Goal: Task Accomplishment & Management: Use online tool/utility

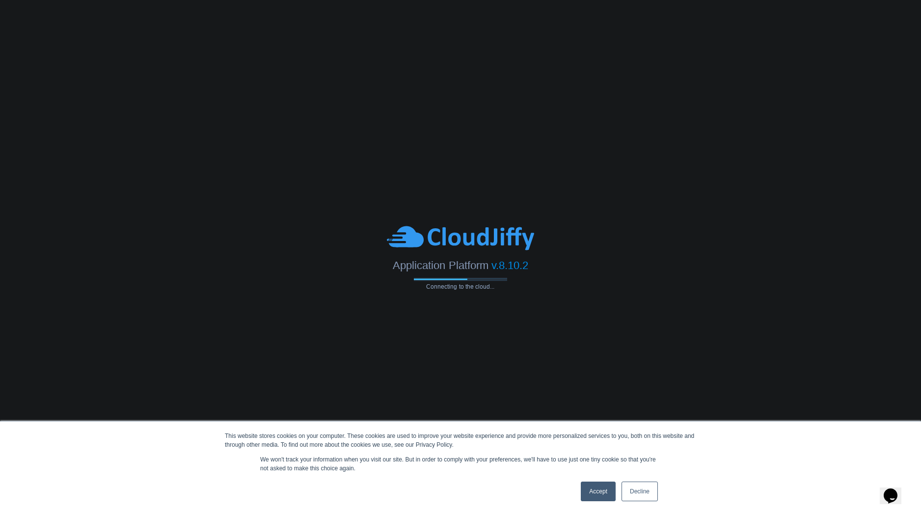
drag, startPoint x: 611, startPoint y: 487, endPoint x: 601, endPoint y: 486, distance: 9.9
click at [610, 488] on link "Accept" at bounding box center [598, 492] width 35 height 20
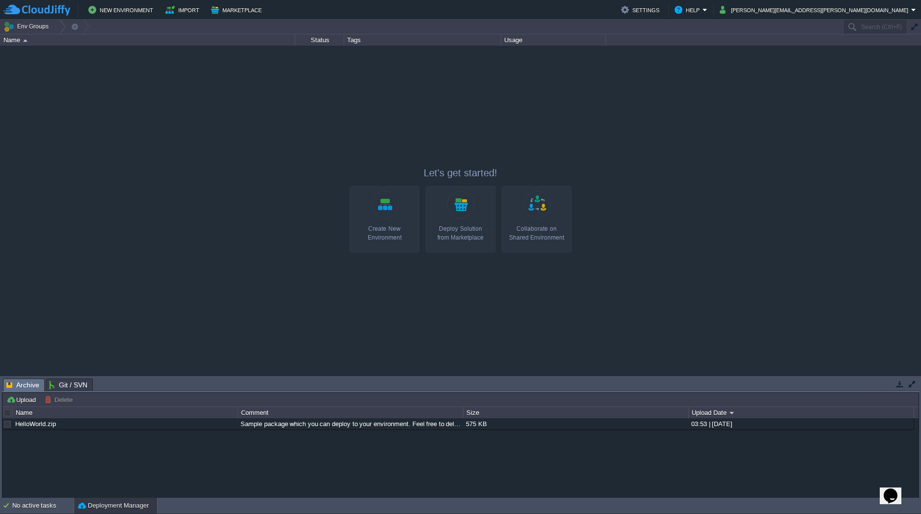
click at [370, 220] on link "Create New Environment" at bounding box center [385, 219] width 70 height 66
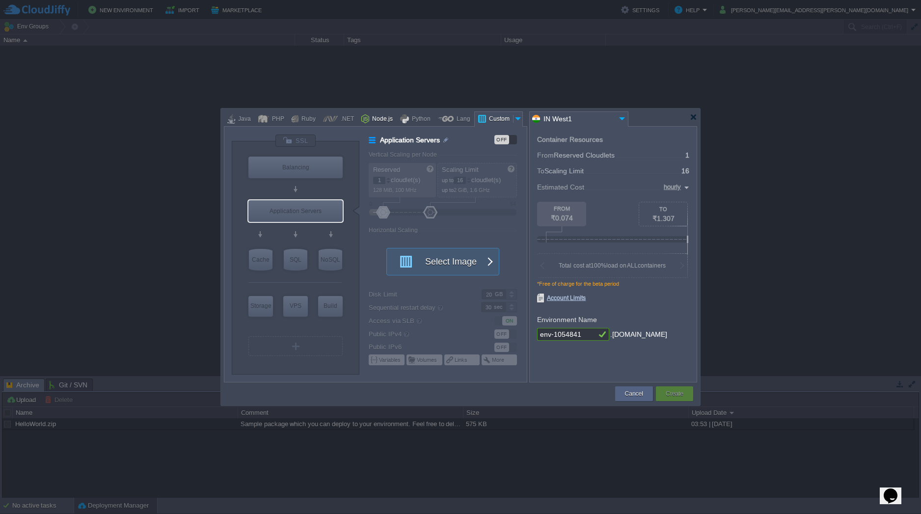
click at [378, 120] on div "Node.js" at bounding box center [381, 119] width 24 height 15
type input "Application Servers"
type input "4"
type input "8"
type input "Node.js 24.7.0 LTS"
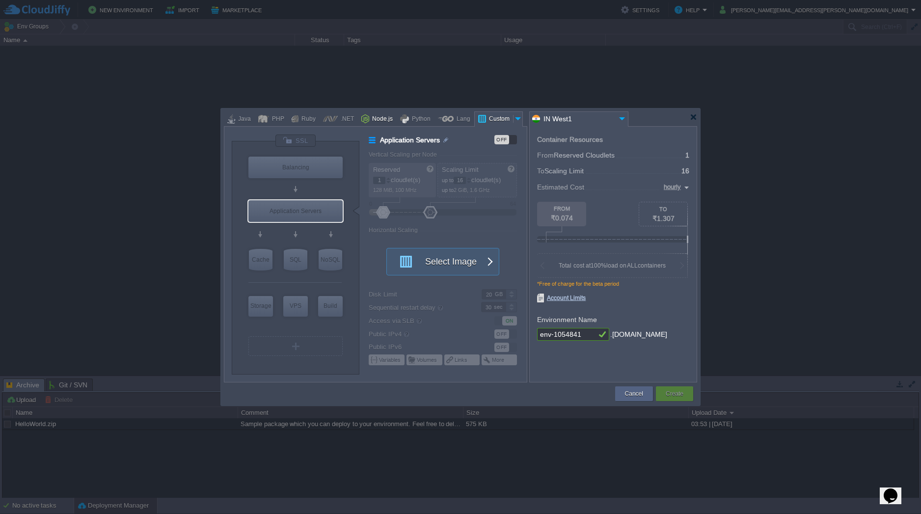
type input "24.7.0-pm2"
type input "Stateful"
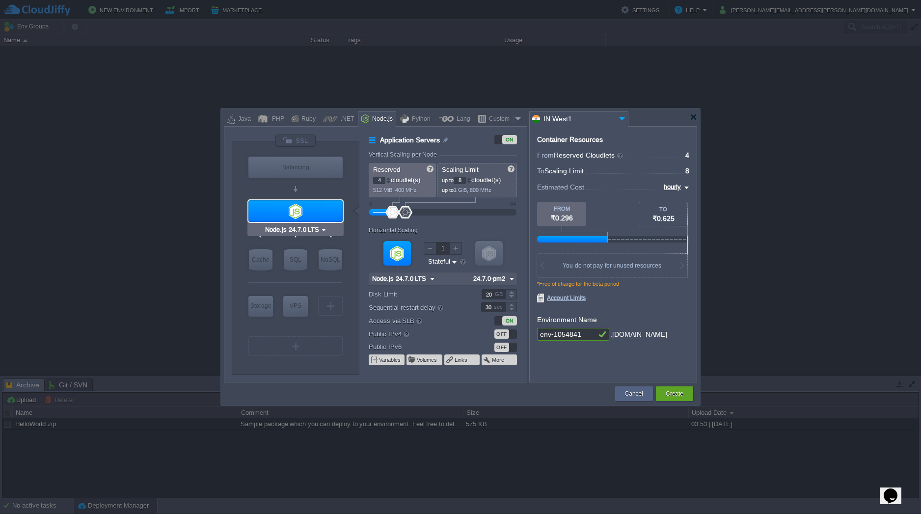
type input "NGINX 1.28.0"
click at [412, 119] on div "Python" at bounding box center [420, 119] width 22 height 15
type input "Application Servers"
type input "1"
type input "4"
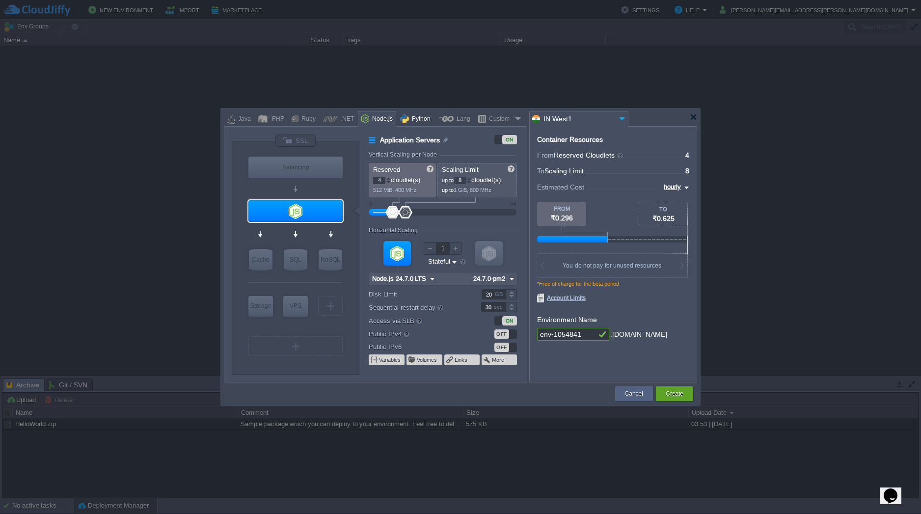
type input "Apache Python 2...."
type input "Python 3.13.7"
drag, startPoint x: 459, startPoint y: 121, endPoint x: 466, endPoint y: 122, distance: 6.6
click at [460, 121] on div "Lang" at bounding box center [462, 119] width 17 height 15
type input "Application Servers"
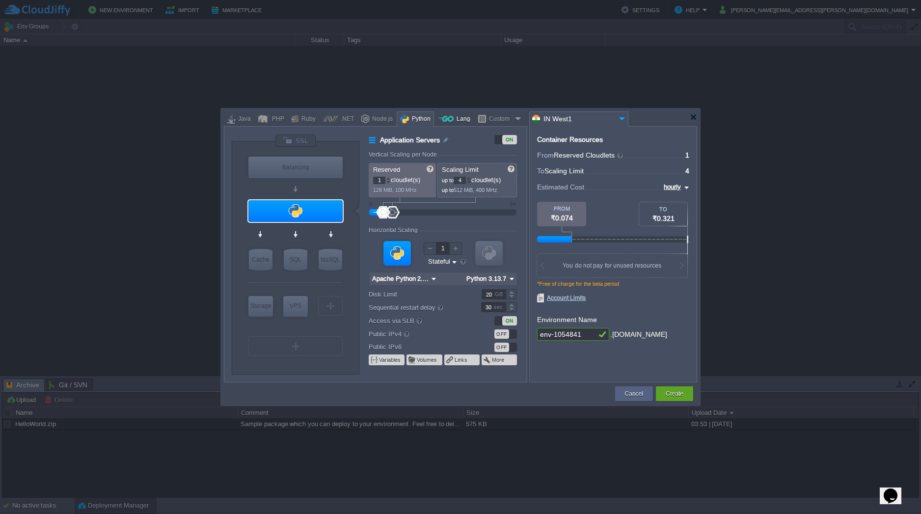
type input "6"
type input "Golang 1.25.0"
type input "1.25.0"
click at [503, 121] on div "Custom" at bounding box center [499, 119] width 27 height 15
type input "Application Servers"
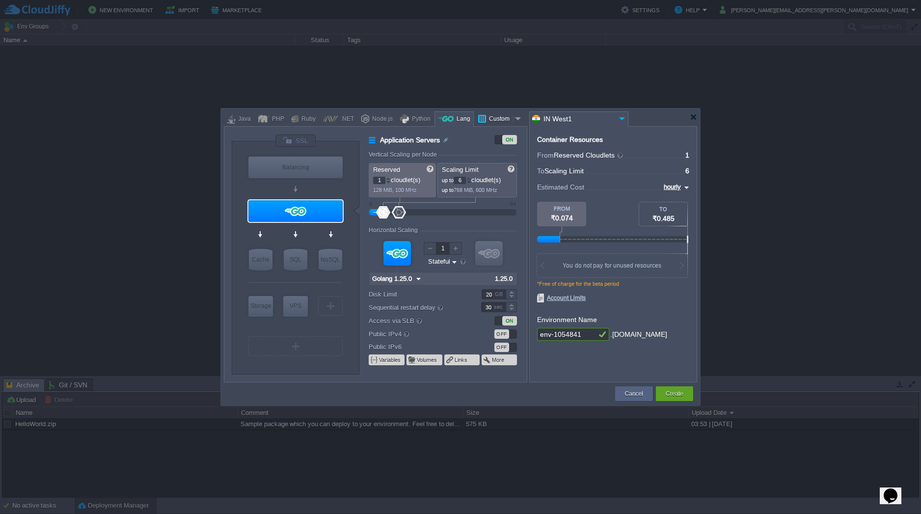
type input "16"
type input "Docker Image"
type input "Stateless"
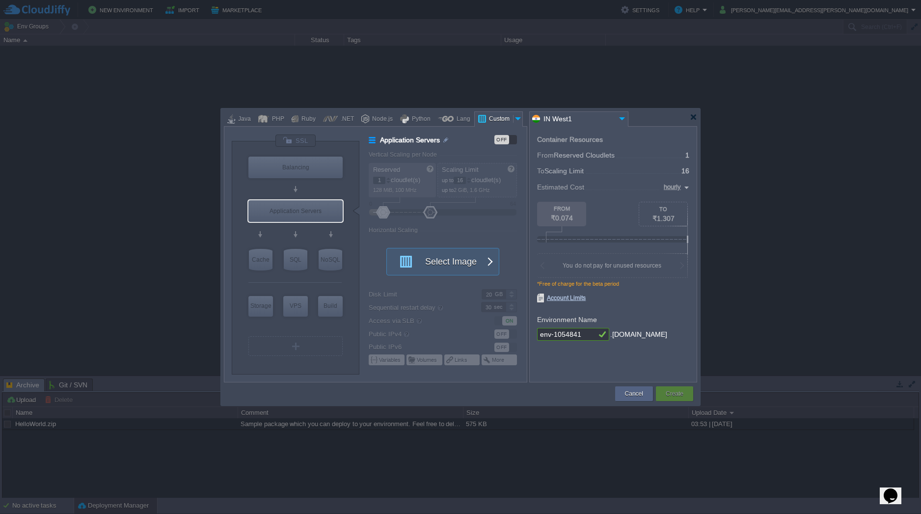
click at [503, 121] on div "Custom" at bounding box center [499, 119] width 27 height 15
click at [692, 118] on div at bounding box center [693, 116] width 7 height 7
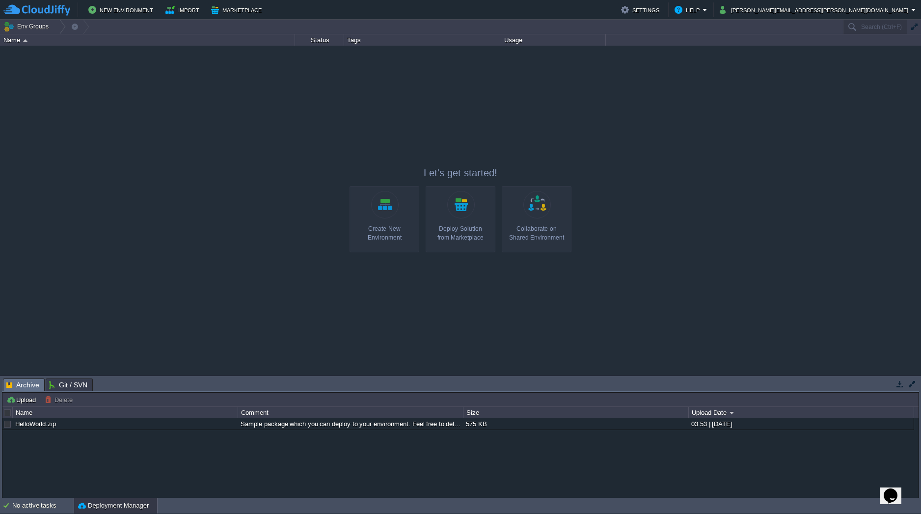
click at [376, 207] on link "Create New Environment" at bounding box center [385, 219] width 70 height 66
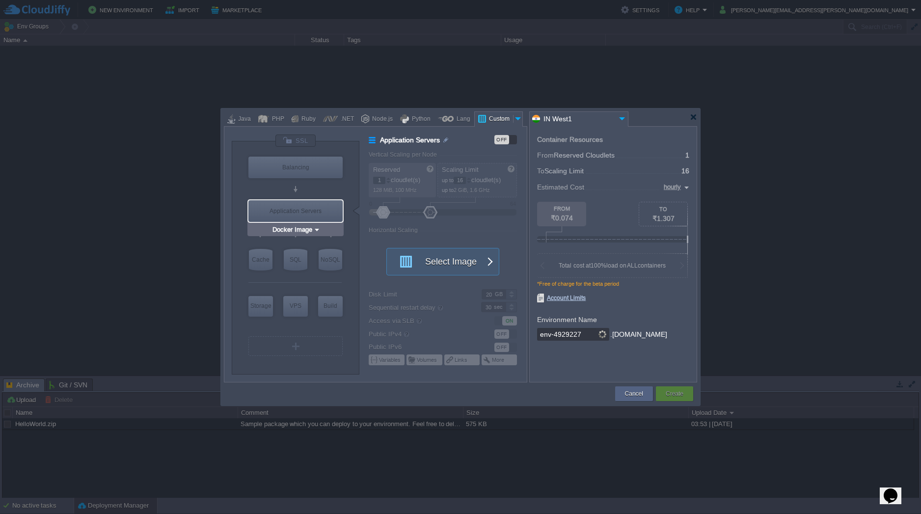
click at [319, 212] on div "Application Servers" at bounding box center [296, 211] width 94 height 22
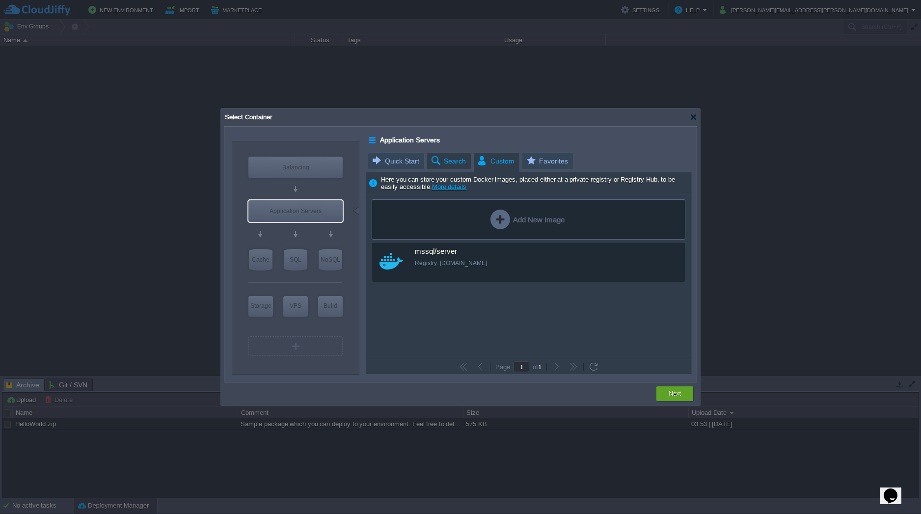
click at [459, 161] on span "Search" at bounding box center [448, 161] width 36 height 17
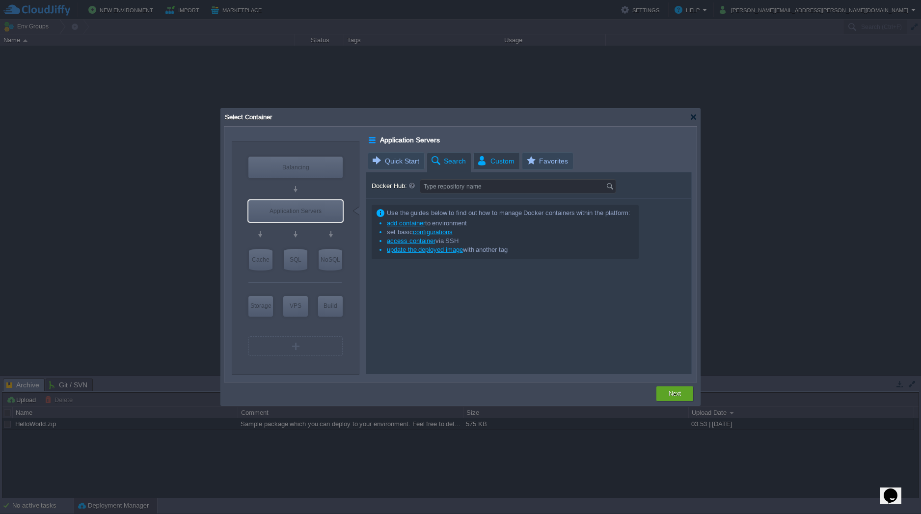
click at [491, 164] on span "Custom" at bounding box center [496, 161] width 38 height 17
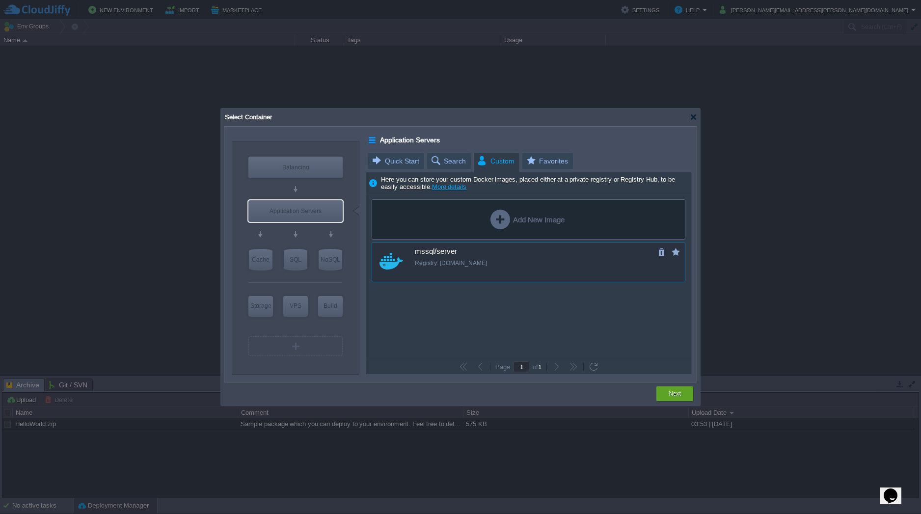
click at [427, 260] on div "Registry: mcr.microsoft.com" at bounding box center [535, 263] width 241 height 8
type input "Server"
type input "latest"
type input "Server :"
type input "latest"
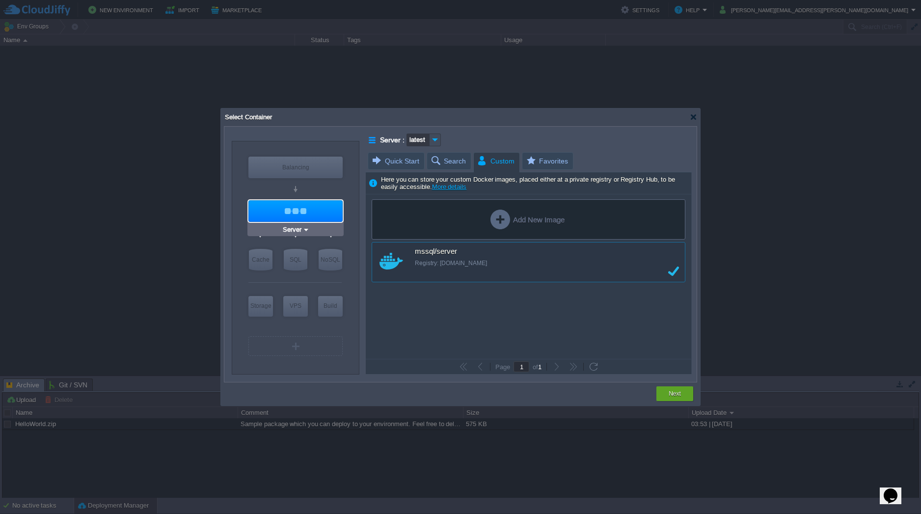
type input "Docker Image"
click at [674, 388] on div "Next" at bounding box center [675, 394] width 22 height 15
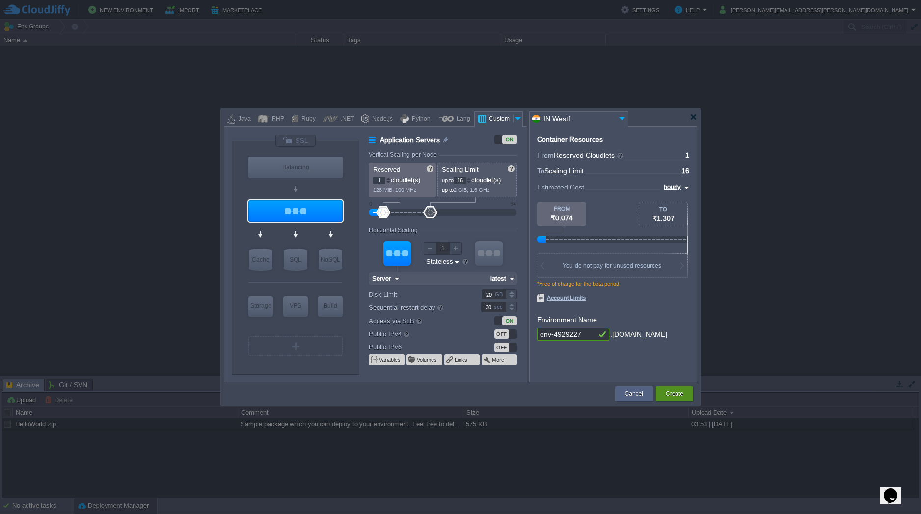
click at [680, 393] on button "Create" at bounding box center [675, 394] width 18 height 10
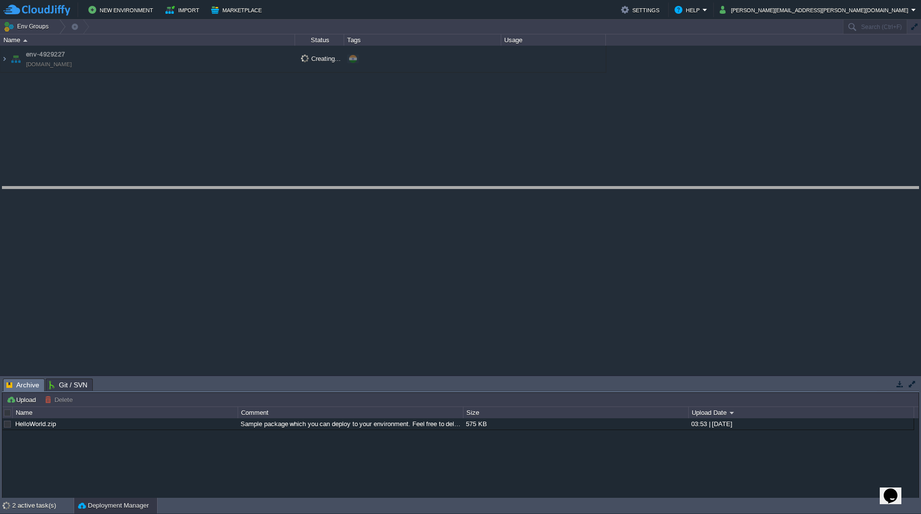
drag, startPoint x: 419, startPoint y: 390, endPoint x: 403, endPoint y: 198, distance: 192.7
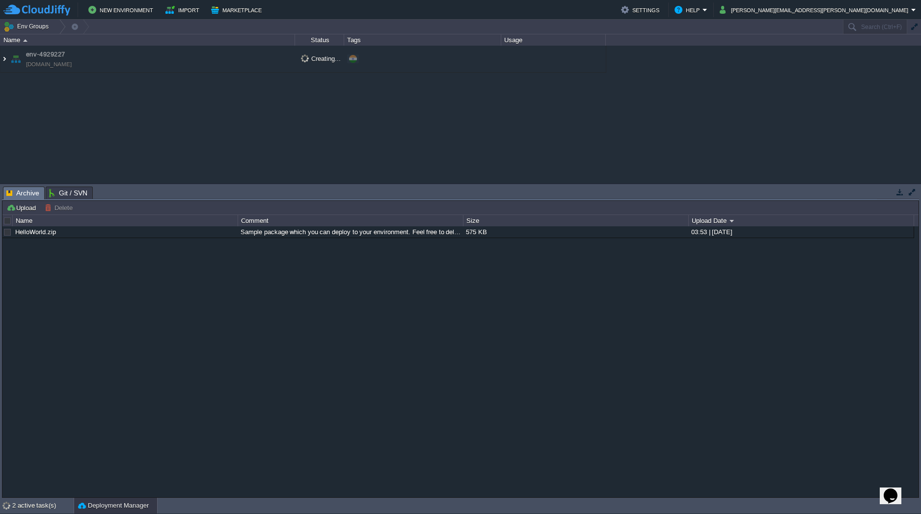
click at [7, 62] on img at bounding box center [4, 59] width 8 height 27
click at [226, 9] on button "Marketplace" at bounding box center [238, 10] width 54 height 12
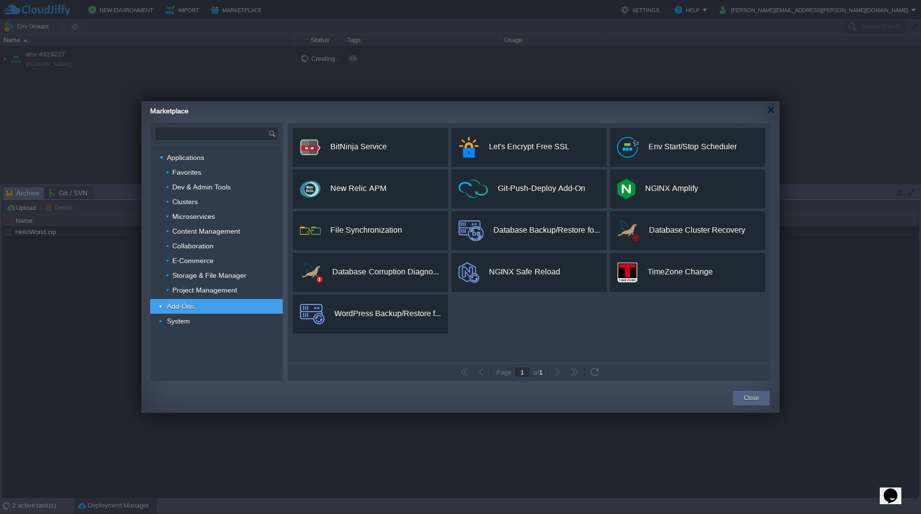
click at [202, 134] on input "text" at bounding box center [211, 133] width 113 height 13
click at [188, 200] on span "Clusters" at bounding box center [185, 201] width 28 height 9
type input "Type application or add-on name"
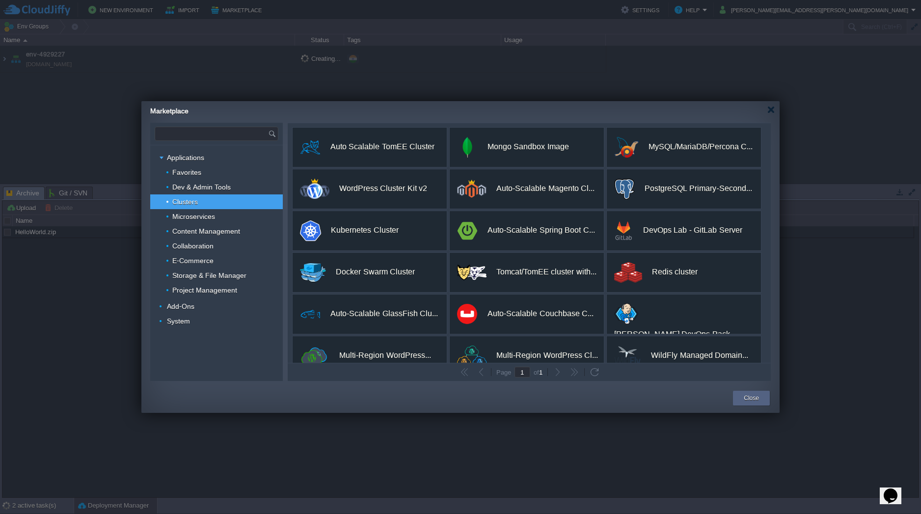
click at [197, 136] on input "text" at bounding box center [211, 133] width 113 height 13
type input "wordpress"
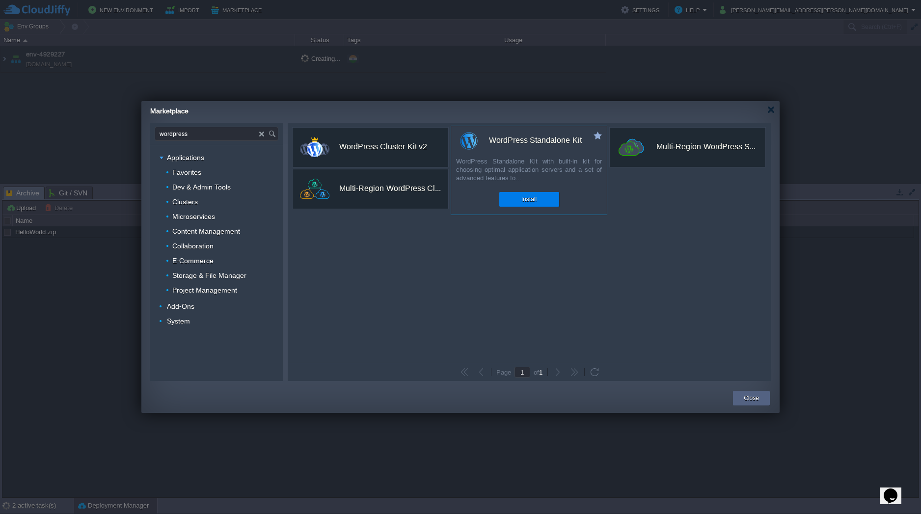
click at [596, 165] on div "WordPress Standalone Kit with built-in kit for choosing optimal application ser…" at bounding box center [529, 171] width 156 height 28
click at [545, 196] on div "Install" at bounding box center [529, 199] width 45 height 15
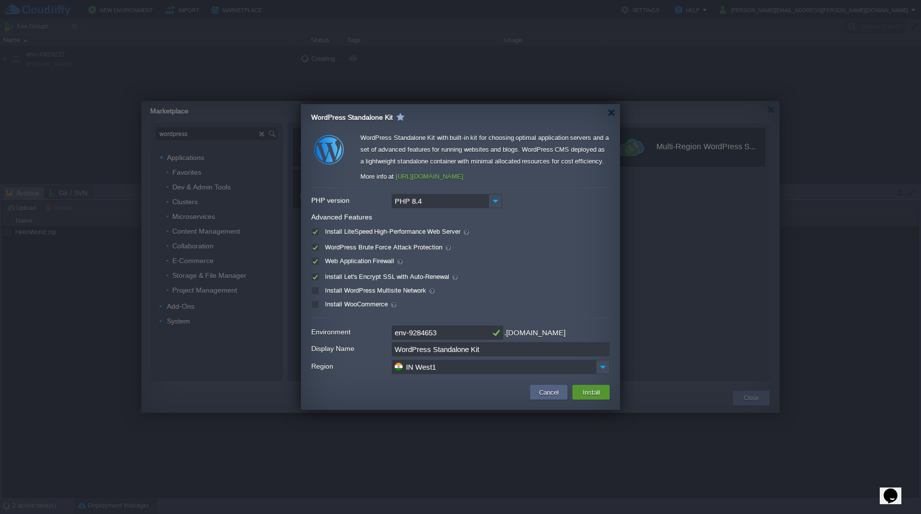
click at [589, 391] on button "Install" at bounding box center [591, 393] width 23 height 12
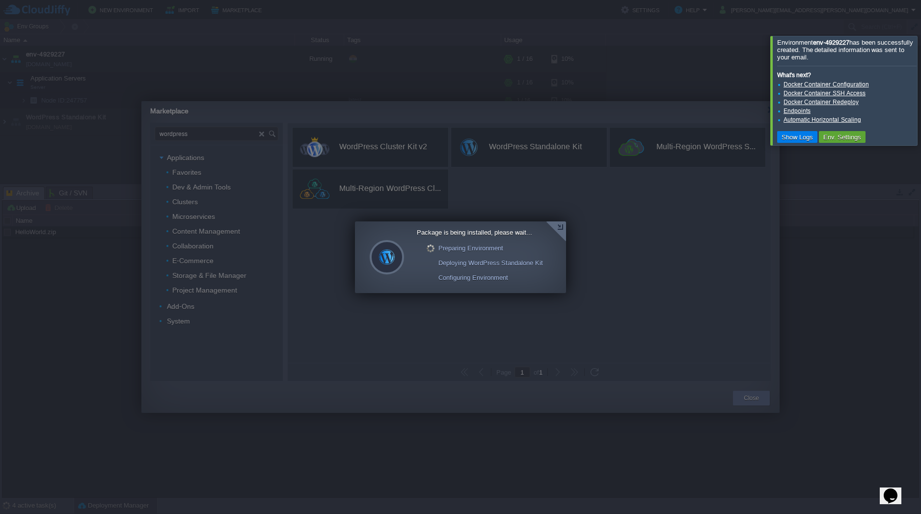
click at [846, 83] on link "Docker Container Configuration" at bounding box center [826, 84] width 85 height 7
click at [557, 227] on div at bounding box center [556, 232] width 20 height 20
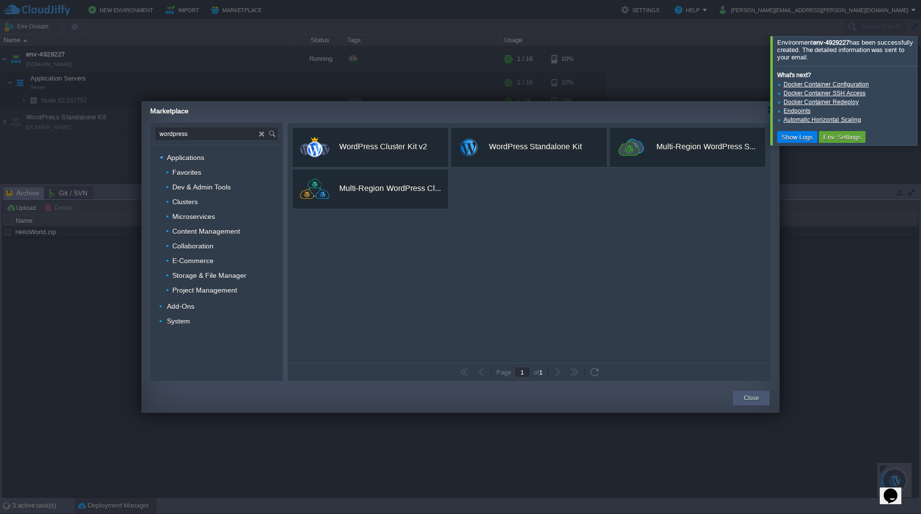
click at [747, 397] on button "Close" at bounding box center [751, 398] width 15 height 10
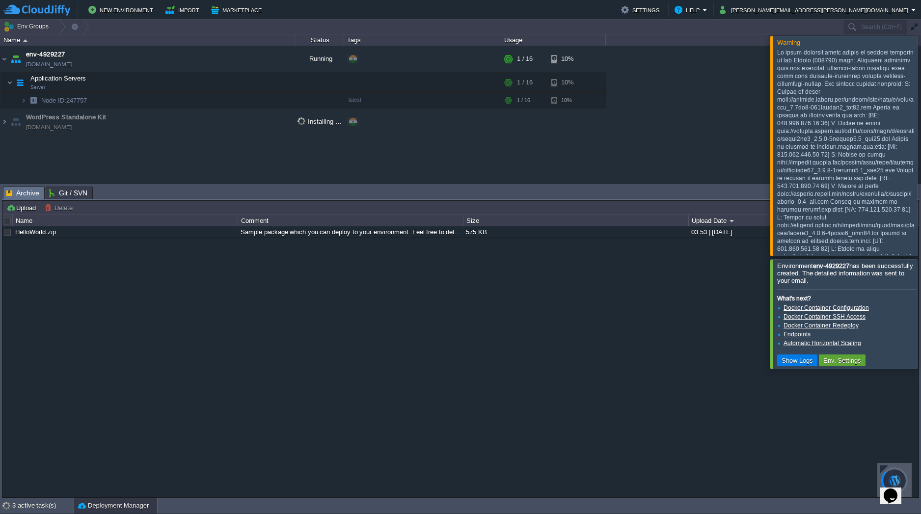
click at [702, 150] on div "env-4929227 env-4929227.cloudjiffy.net Running + Add to Env Group RAM 1% CPU 1%…" at bounding box center [460, 115] width 921 height 138
click at [921, 145] on div at bounding box center [933, 146] width 0 height 220
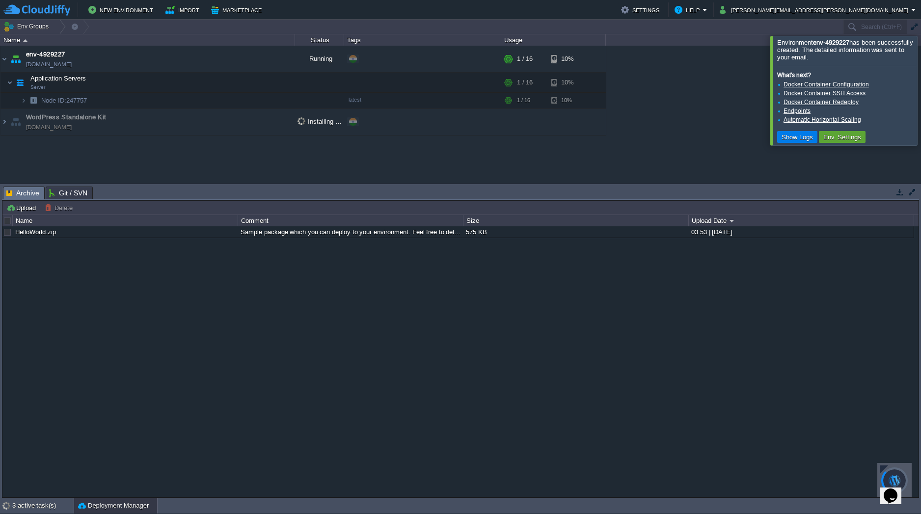
click at [921, 95] on div at bounding box center [933, 90] width 0 height 109
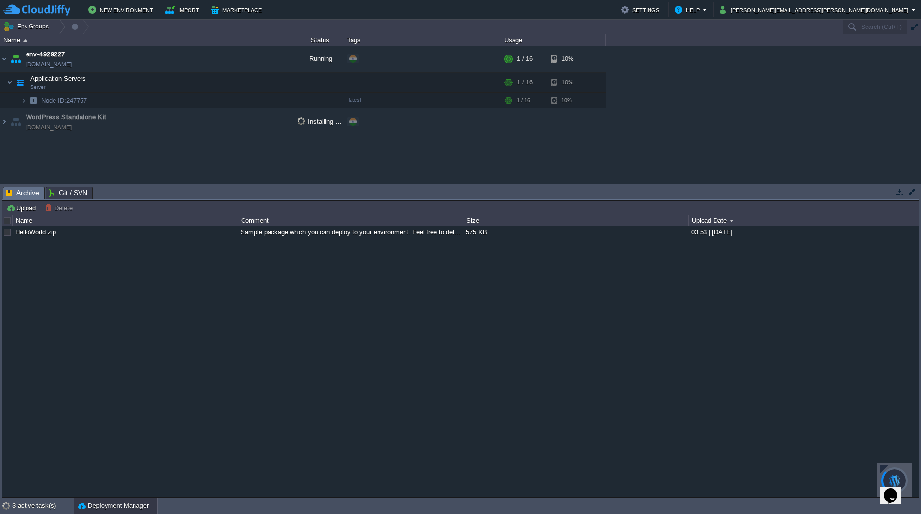
click at [607, 180] on div "env-4929227 env-4929227.cloudjiffy.net Running + Add to Env Group RAM 1% CPU 1%…" at bounding box center [460, 115] width 921 height 138
click at [287, 61] on button "button" at bounding box center [285, 59] width 9 height 9
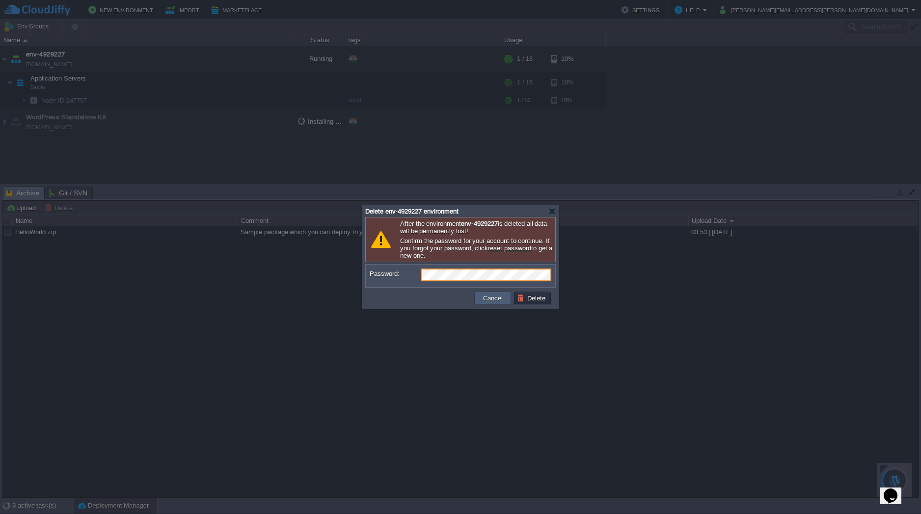
click at [477, 301] on td "Cancel" at bounding box center [492, 298] width 37 height 13
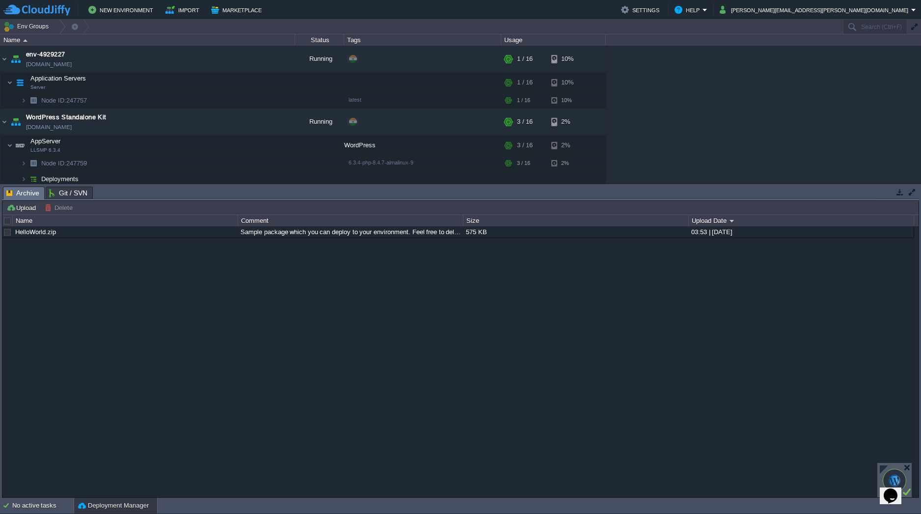
click at [349, 272] on div "HelloWorld.zip Sample package which you can deploy to your environment. Feel fr…" at bounding box center [460, 361] width 916 height 271
drag, startPoint x: 651, startPoint y: 59, endPoint x: 111, endPoint y: 67, distance: 540.3
click at [652, 60] on div "env-4929227 env-4929227.cloudjiffy.net Running + Add to Env Group RAM 1% CPU 0%…" at bounding box center [460, 115] width 921 height 138
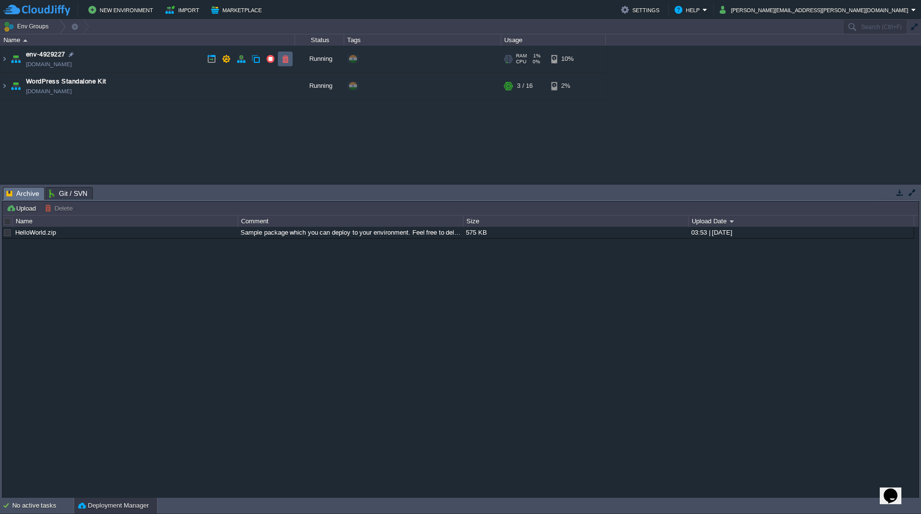
click at [278, 61] on td at bounding box center [285, 59] width 15 height 15
click at [287, 63] on td at bounding box center [285, 59] width 15 height 15
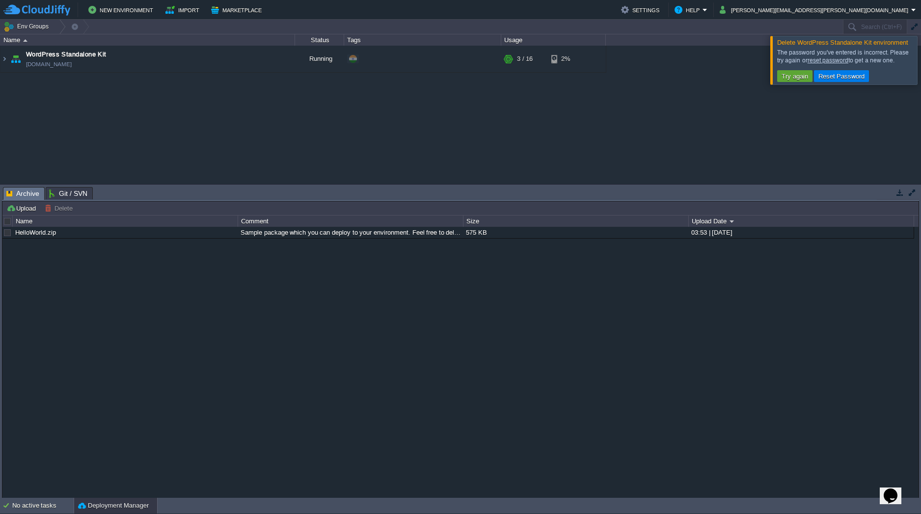
click at [921, 55] on div at bounding box center [933, 60] width 0 height 48
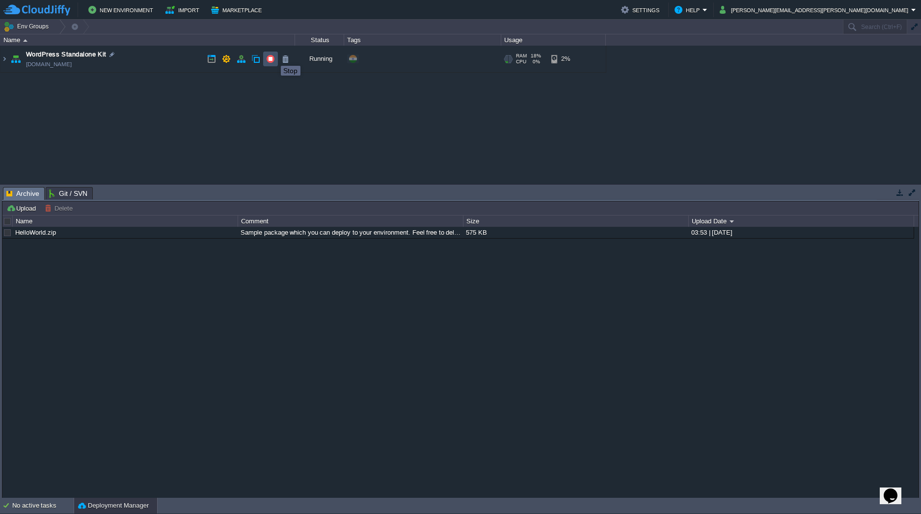
click at [274, 57] on button "button" at bounding box center [270, 59] width 9 height 9
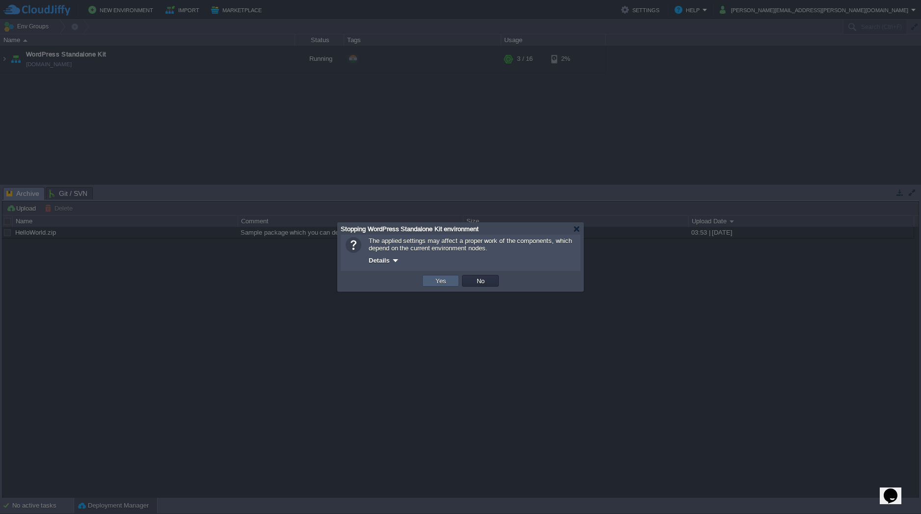
click at [444, 275] on td "Yes" at bounding box center [440, 281] width 37 height 12
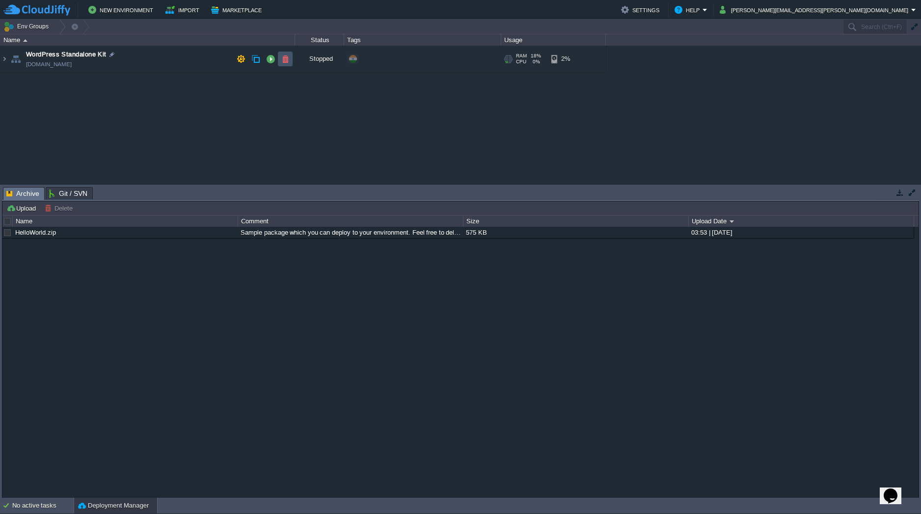
drag, startPoint x: 288, startPoint y: 56, endPoint x: 297, endPoint y: 73, distance: 18.2
click at [288, 56] on button "button" at bounding box center [285, 59] width 9 height 9
